Goal: Obtain resource: Obtain resource

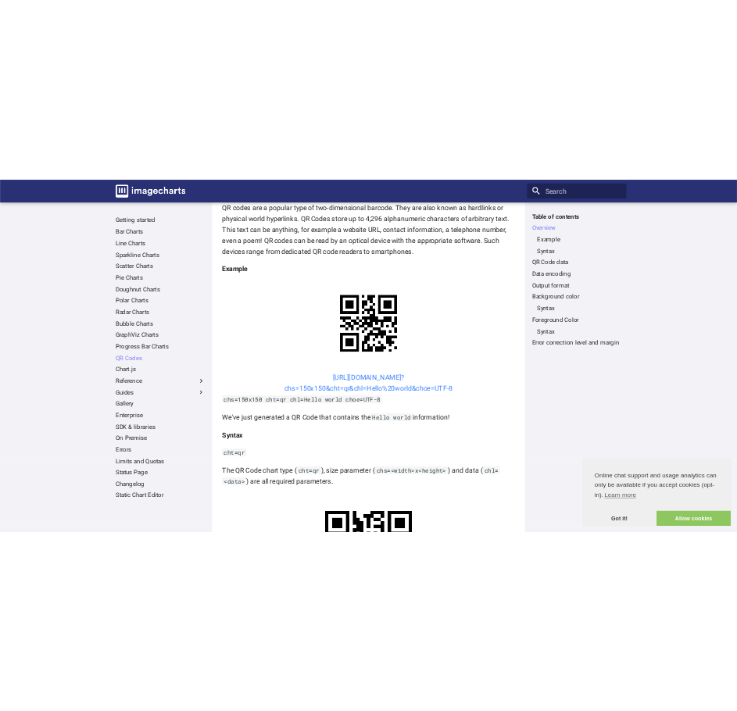
scroll to position [234, 0]
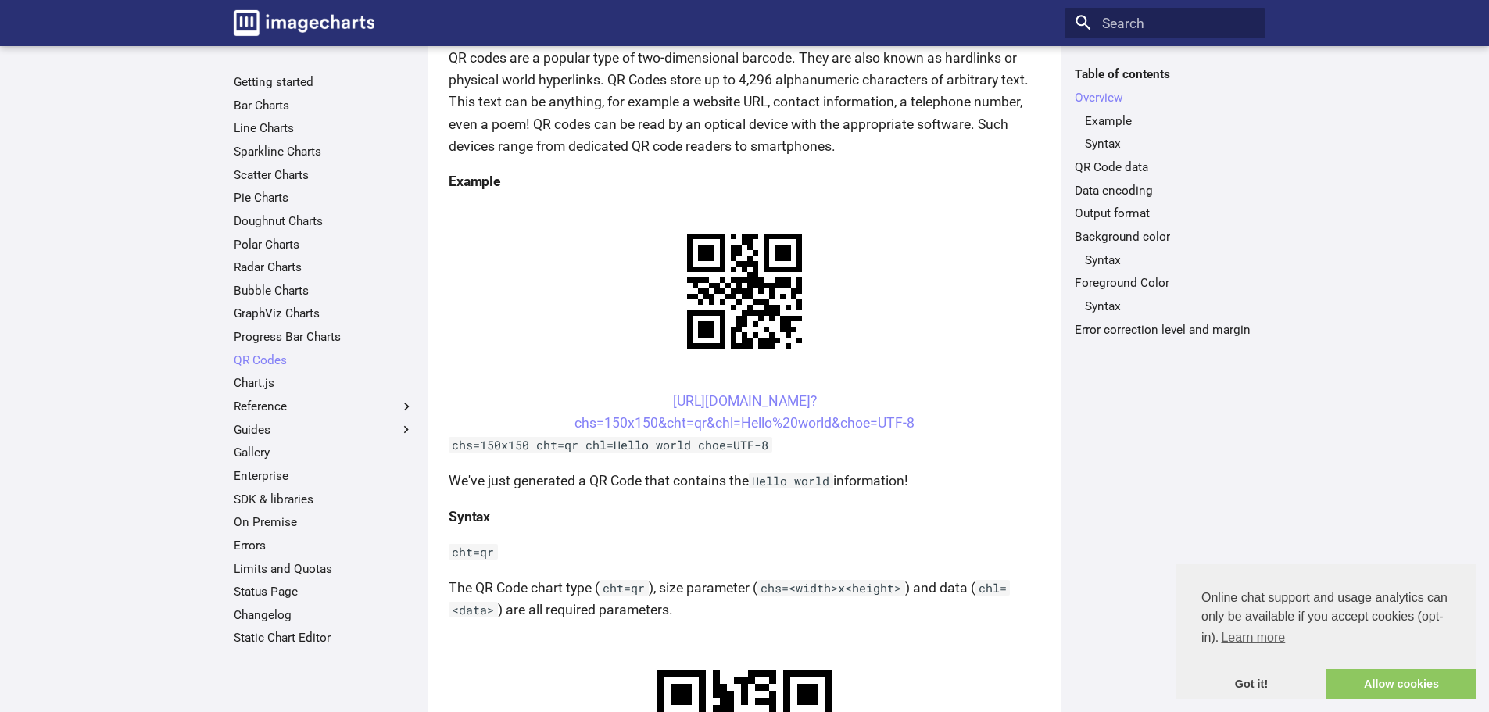
drag, startPoint x: 639, startPoint y: 396, endPoint x: 925, endPoint y: 424, distance: 287.4
click at [925, 424] on center "[URL][DOMAIN_NAME]? chs=150x150&cht=qr&chl=Hello%20world&choe=UTF-8" at bounding box center [745, 412] width 592 height 44
copy link "[URL][DOMAIN_NAME]? chs=150x150&cht=qr&chl=Hello%20world&choe=UTF-8"
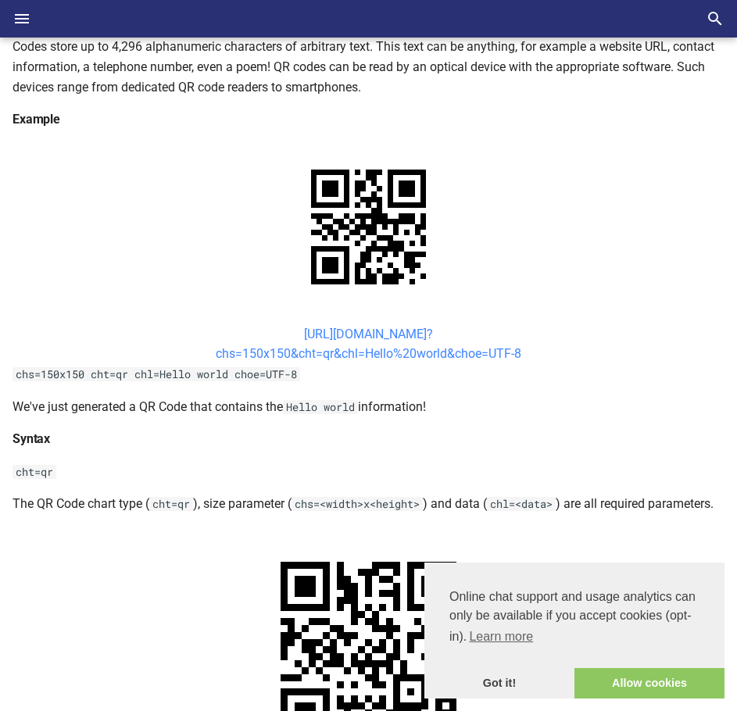
click at [435, 341] on link "[URL][DOMAIN_NAME]? chs=150x150&cht=qr&chl=Hello%20world&choe=UTF-8" at bounding box center [369, 344] width 306 height 35
drag, startPoint x: 252, startPoint y: 331, endPoint x: 320, endPoint y: 362, distance: 74.8
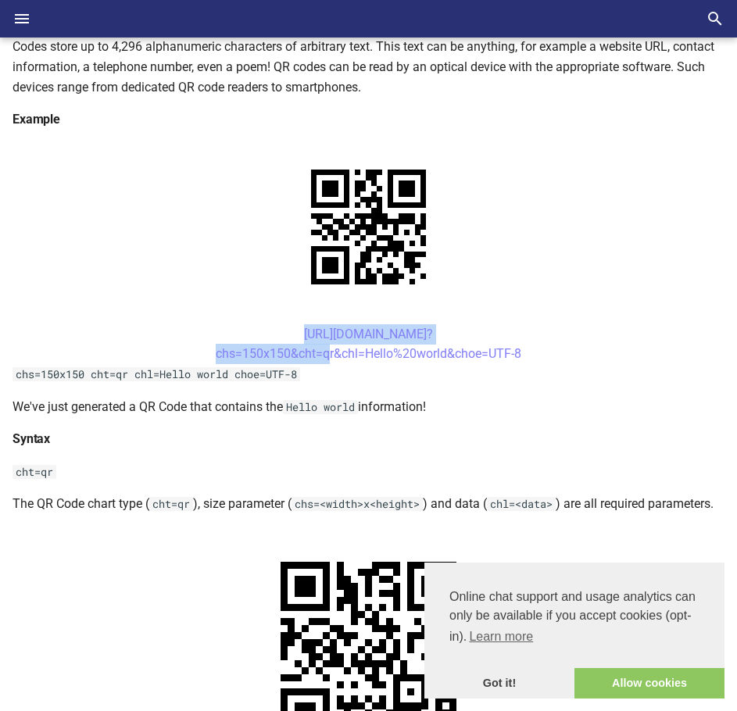
click at [321, 362] on center "[URL][DOMAIN_NAME]? chs=150x150&cht=qr&chl=Hello%20world&choe=UTF-8" at bounding box center [369, 344] width 712 height 40
copy link "[URL][DOMAIN_NAME]? chs=150x150&cht="
drag, startPoint x: 271, startPoint y: 330, endPoint x: 368, endPoint y: 359, distance: 101.1
click at [368, 359] on center "[URL][DOMAIN_NAME]? chs=150x150&cht=qr&chl=Hello%20world&choe=UTF-8" at bounding box center [369, 344] width 712 height 40
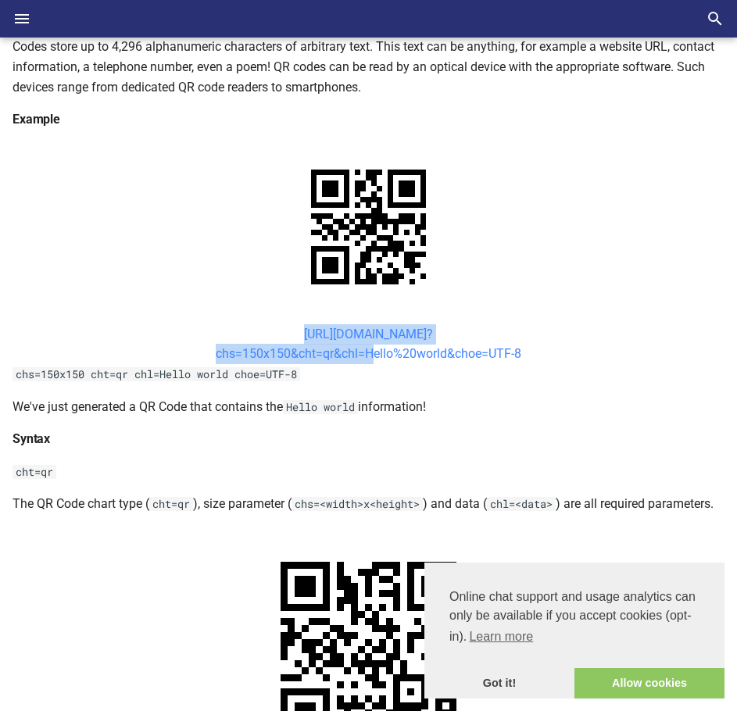
copy link "[URL][DOMAIN_NAME]? chs=150x150&cht=qr&chl="
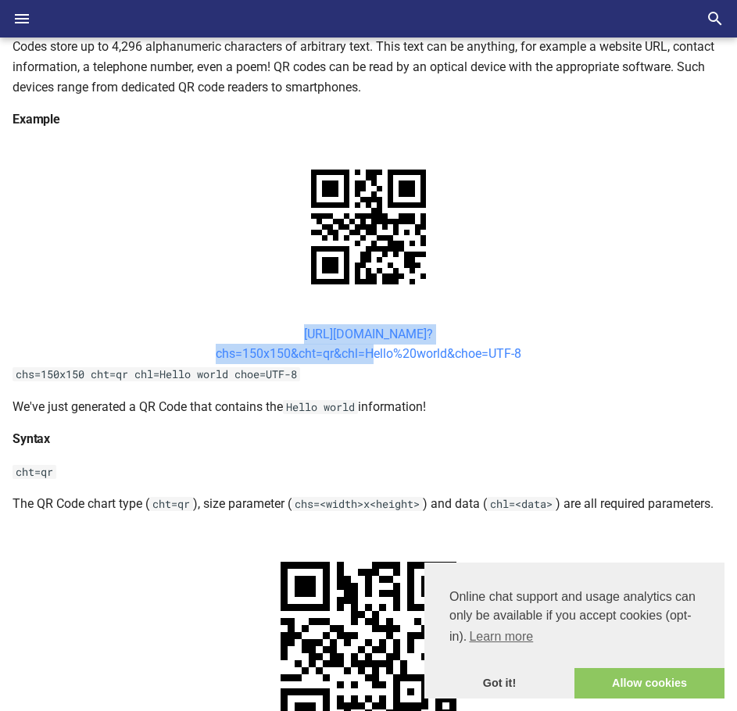
drag, startPoint x: 266, startPoint y: 331, endPoint x: 363, endPoint y: 357, distance: 101.2
click at [363, 357] on center "[URL][DOMAIN_NAME]? chs=150x150&cht=qr&chl=Hello%20world&choe=UTF-8" at bounding box center [369, 344] width 712 height 40
copy link "[URL][DOMAIN_NAME]? chs=150x150&cht=qr&chl="
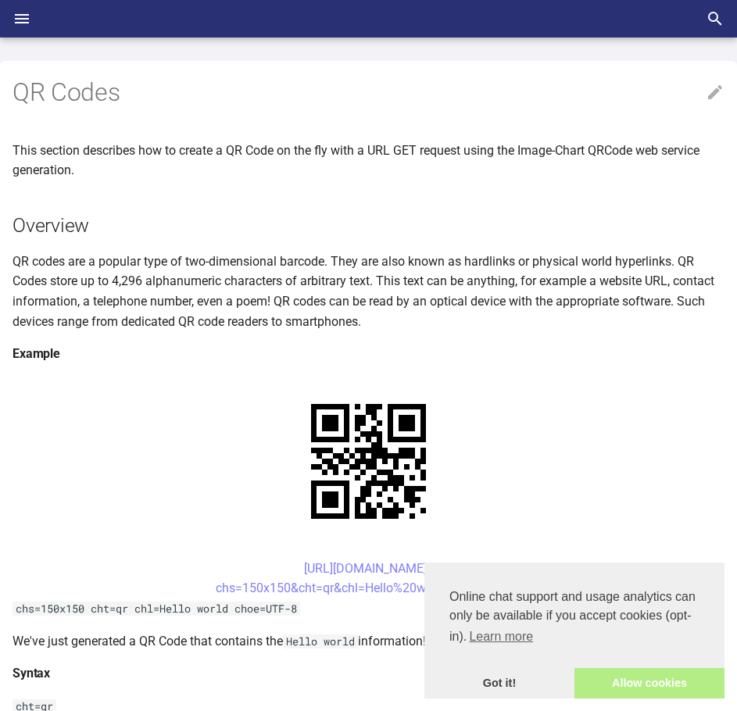
click at [631, 683] on link "Allow cookies" at bounding box center [649, 683] width 150 height 31
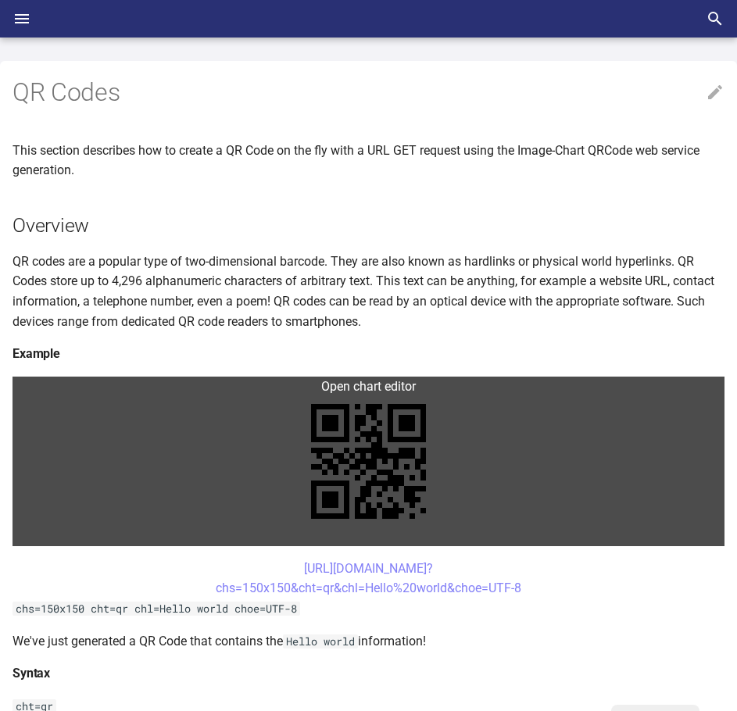
scroll to position [156, 0]
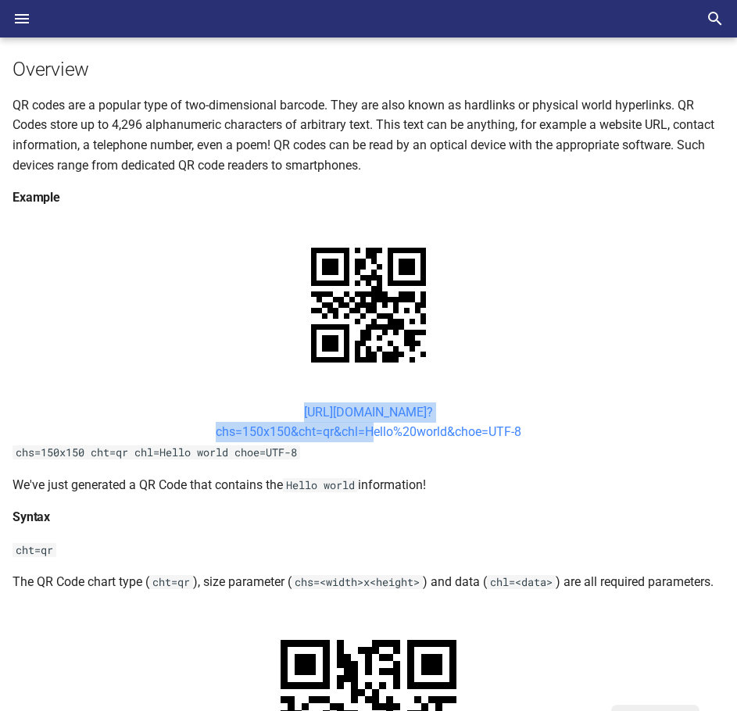
drag, startPoint x: 274, startPoint y: 410, endPoint x: 367, endPoint y: 431, distance: 94.8
click at [367, 431] on center "https://image-charts.com/chart? chs=150x150&cht=qr&chl=Hello%20world&choe=UTF-8" at bounding box center [369, 423] width 712 height 40
copy link "https://image-charts.com/chart? chs=150x150&cht=qr&chl="
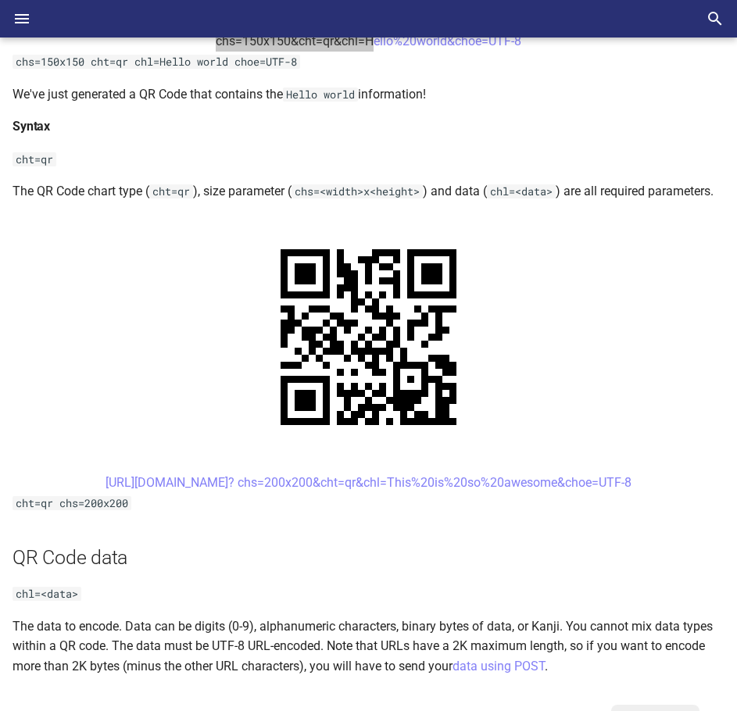
scroll to position [625, 0]
